Goal: Task Accomplishment & Management: Manage account settings

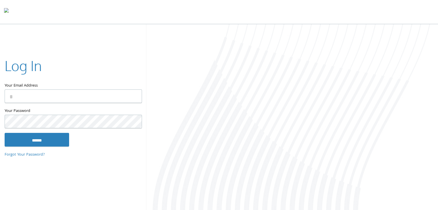
click at [54, 99] on input "Your Email Address" at bounding box center [73, 97] width 137 height 14
type input "**********"
click at [5, 133] on input "******" at bounding box center [37, 140] width 65 height 14
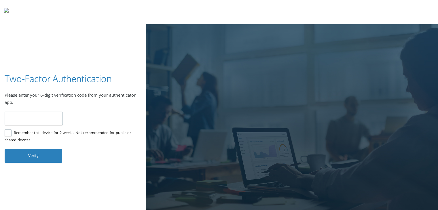
type input "******"
